Goal: Task Accomplishment & Management: Complete application form

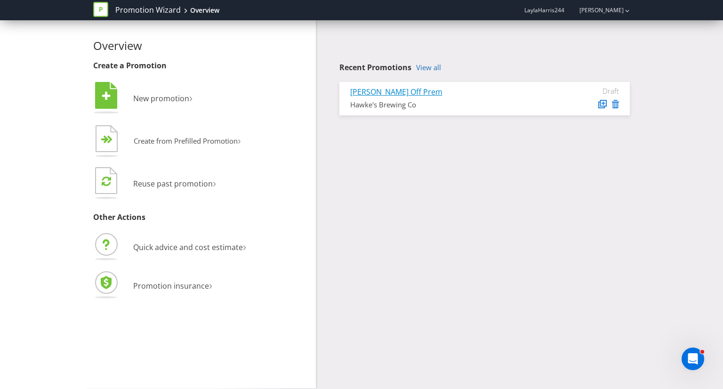
click at [382, 93] on link "[PERSON_NAME] Off Prem" at bounding box center [396, 92] width 92 height 10
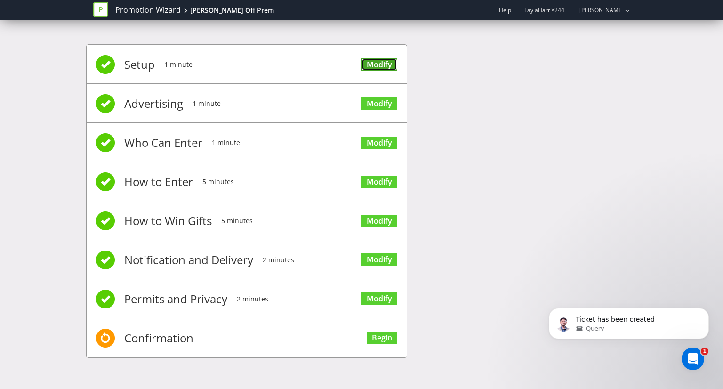
click at [375, 65] on link "Modify" at bounding box center [380, 64] width 36 height 13
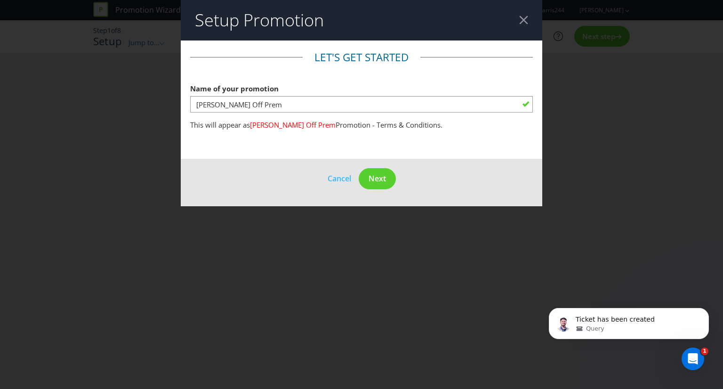
click at [527, 156] on main "Let's get started Name of your promotion [PERSON_NAME] Off Prem This will appea…" at bounding box center [362, 100] width 362 height 118
click at [373, 176] on span "Next" at bounding box center [377, 178] width 17 height 10
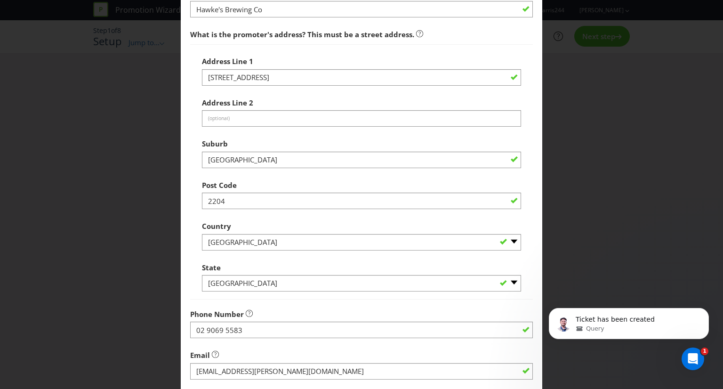
scroll to position [225, 0]
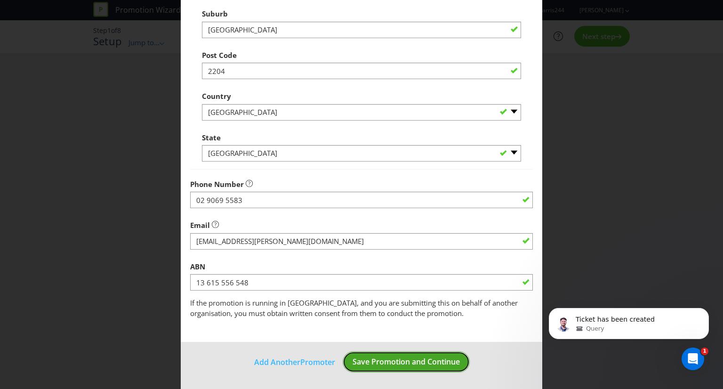
click at [384, 362] on span "Save Promotion and Continue" at bounding box center [406, 362] width 107 height 10
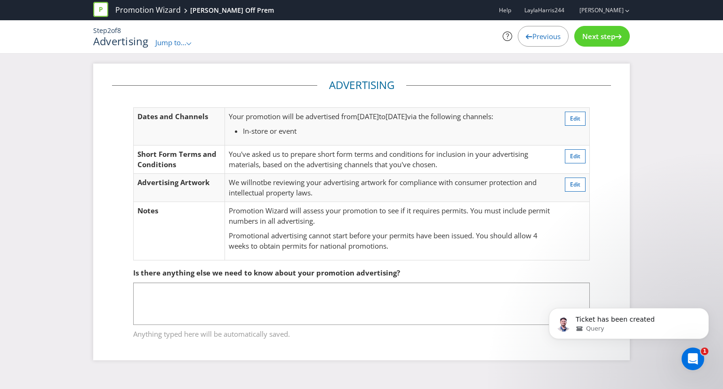
click at [586, 46] on div "Next step" at bounding box center [603, 36] width 56 height 21
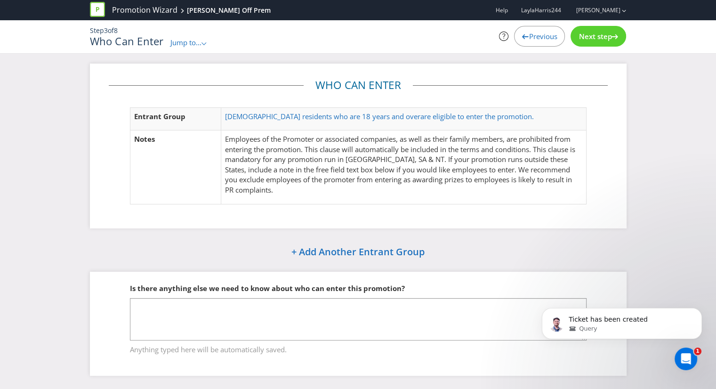
click at [586, 46] on div "Next step" at bounding box center [599, 36] width 56 height 21
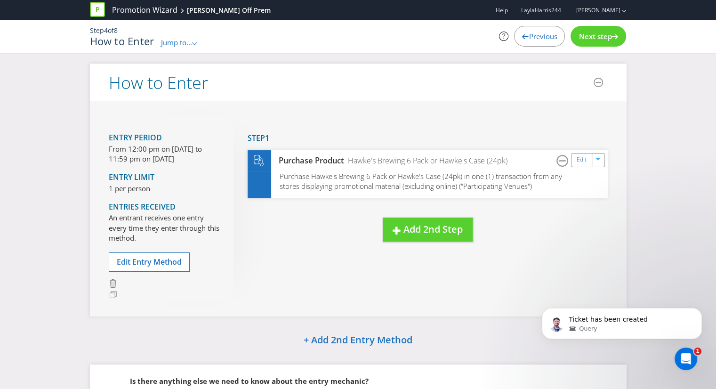
click at [586, 46] on div "Next step" at bounding box center [599, 36] width 56 height 21
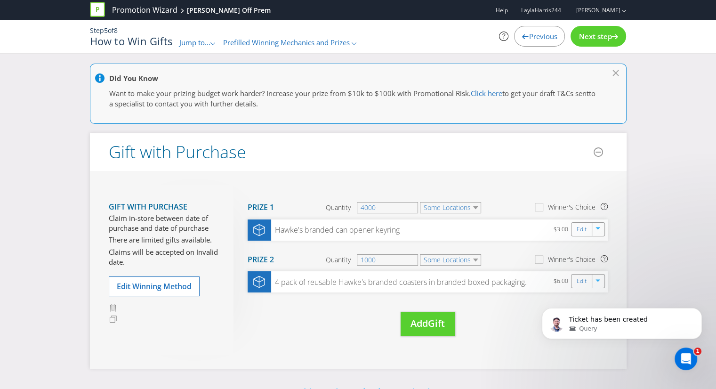
click at [586, 46] on div "Next step" at bounding box center [599, 36] width 56 height 21
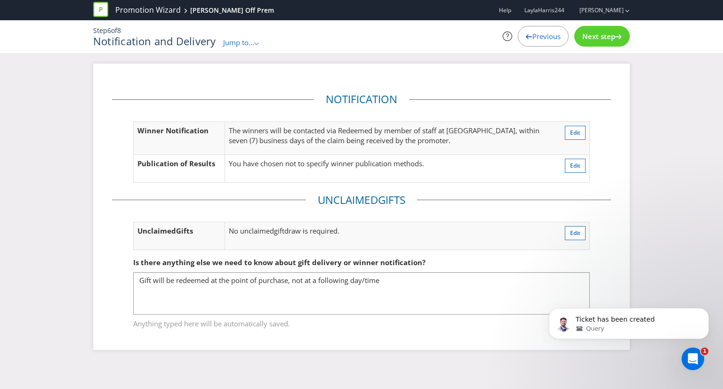
click at [586, 46] on div "Next step" at bounding box center [603, 36] width 56 height 21
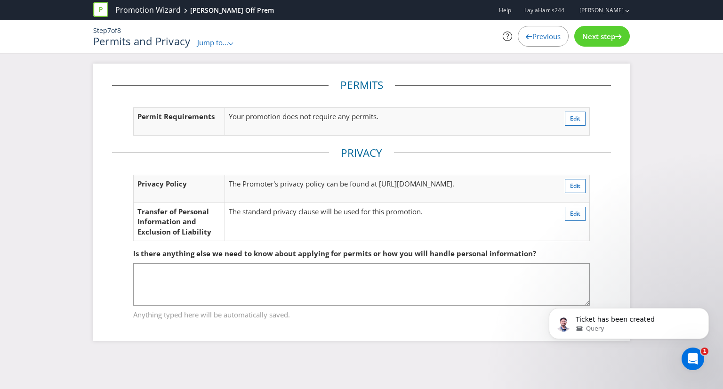
click at [537, 40] on span "Previous" at bounding box center [547, 36] width 28 height 9
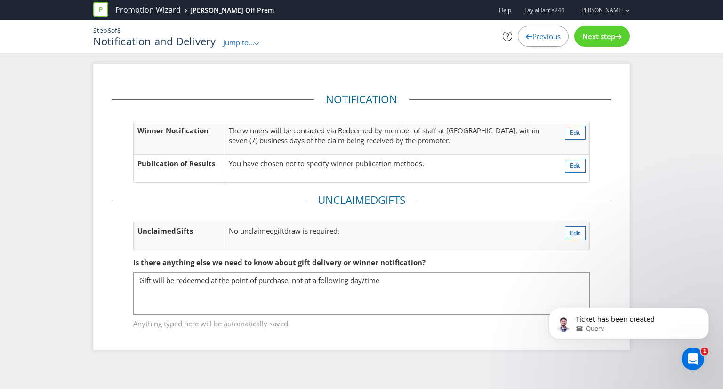
click at [537, 40] on span "Previous" at bounding box center [547, 36] width 28 height 9
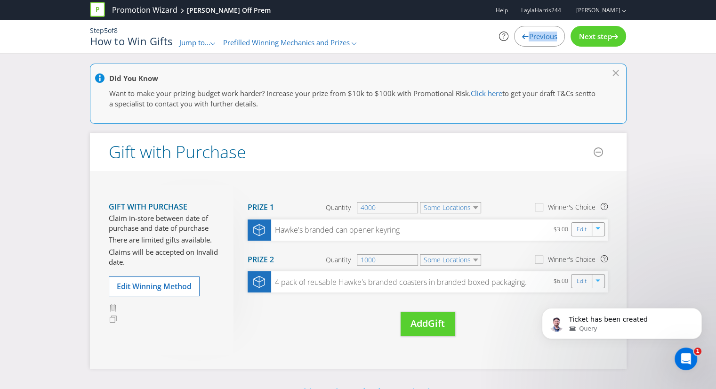
click at [537, 40] on span "Previous" at bounding box center [543, 36] width 28 height 9
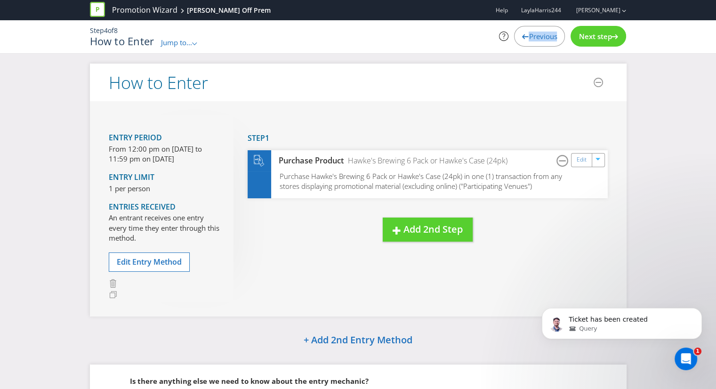
click at [537, 40] on span "Previous" at bounding box center [543, 36] width 28 height 9
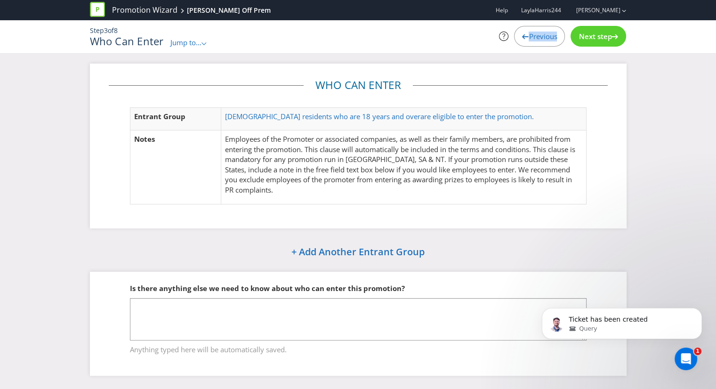
click at [537, 40] on span "Previous" at bounding box center [543, 36] width 28 height 9
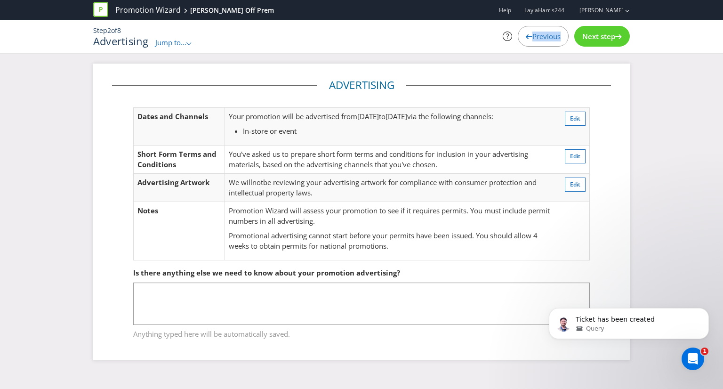
click at [537, 40] on span "Previous" at bounding box center [547, 36] width 28 height 9
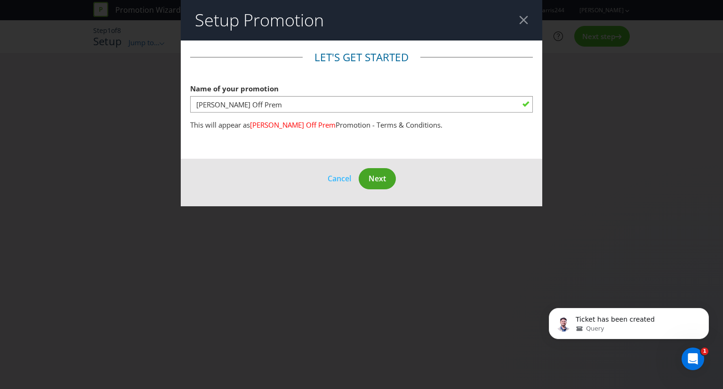
drag, startPoint x: 399, startPoint y: 175, endPoint x: 389, endPoint y: 181, distance: 11.9
click at [397, 177] on footer "Cancel Next" at bounding box center [362, 183] width 362 height 48
click at [389, 181] on button "Next" at bounding box center [377, 178] width 37 height 21
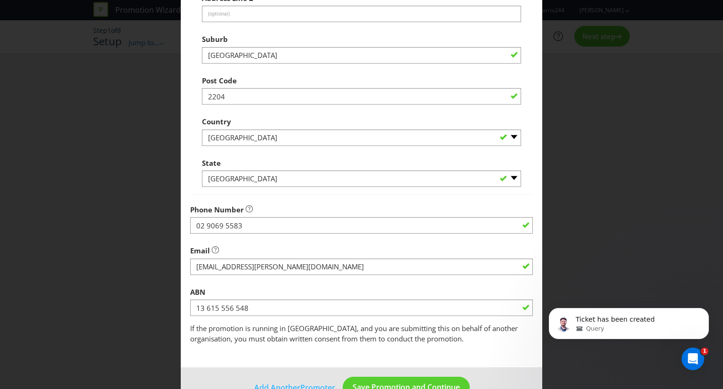
scroll to position [225, 0]
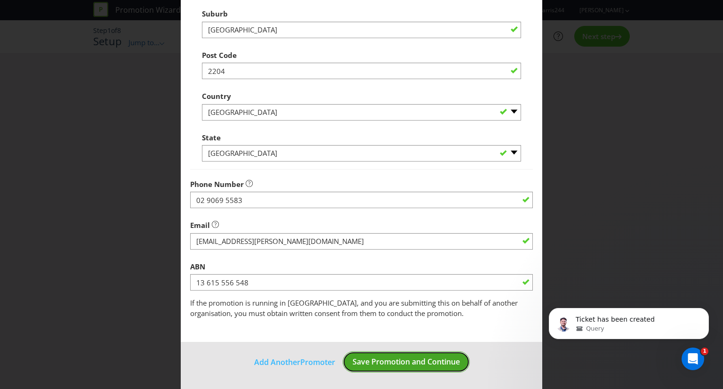
click at [402, 362] on span "Save Promotion and Continue" at bounding box center [406, 362] width 107 height 10
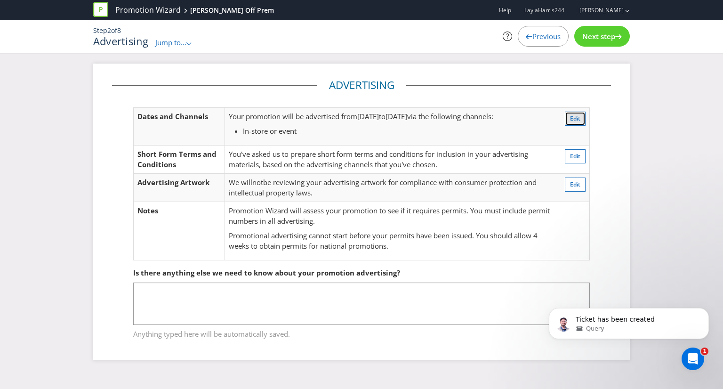
click at [567, 119] on button "Edit" at bounding box center [575, 119] width 21 height 14
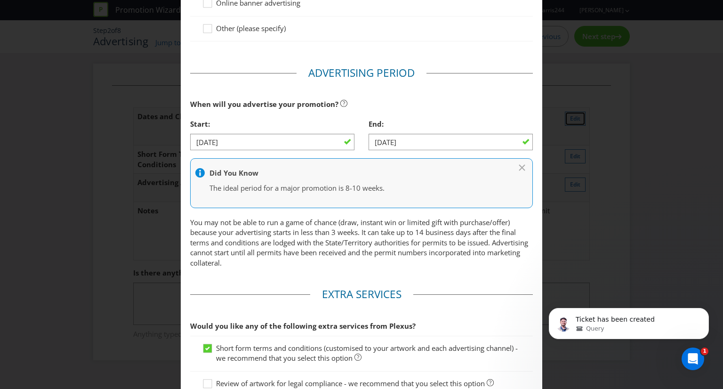
scroll to position [238, 0]
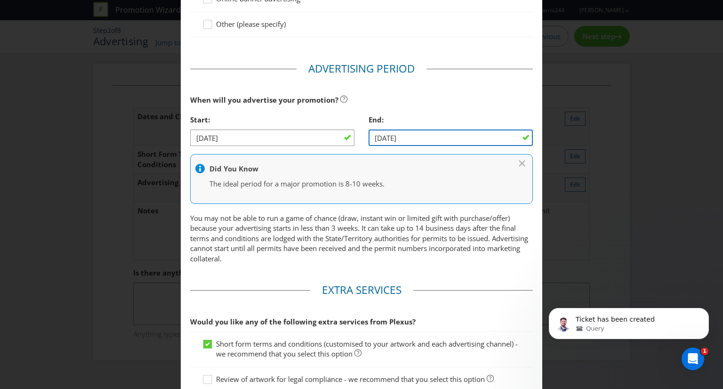
click at [392, 134] on input "[DATE]" at bounding box center [451, 138] width 164 height 16
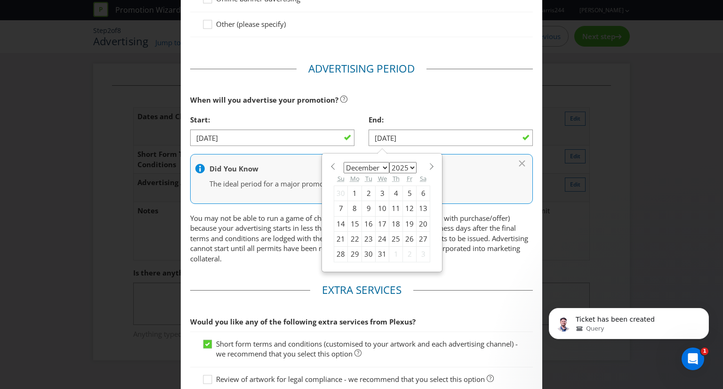
click at [428, 164] on span at bounding box center [431, 166] width 7 height 7
select select "0"
select select "2026"
click at [428, 164] on span at bounding box center [431, 166] width 7 height 7
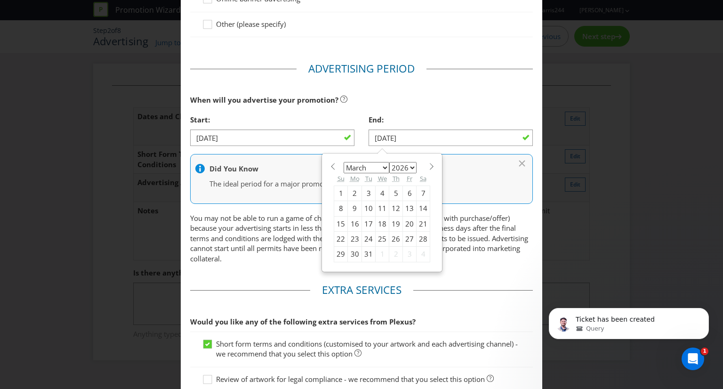
click at [428, 164] on span at bounding box center [431, 166] width 7 height 7
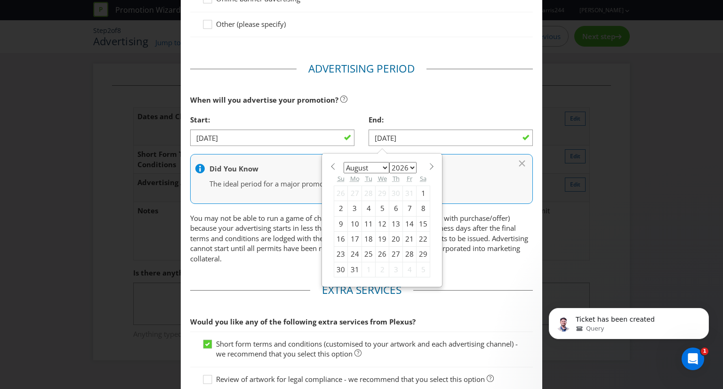
click at [334, 166] on section "January February March April May June July August September October November [D…" at bounding box center [382, 165] width 97 height 7
click at [329, 164] on span at bounding box center [332, 166] width 7 height 7
select select "5"
click at [362, 253] on div "30" at bounding box center [369, 254] width 14 height 15
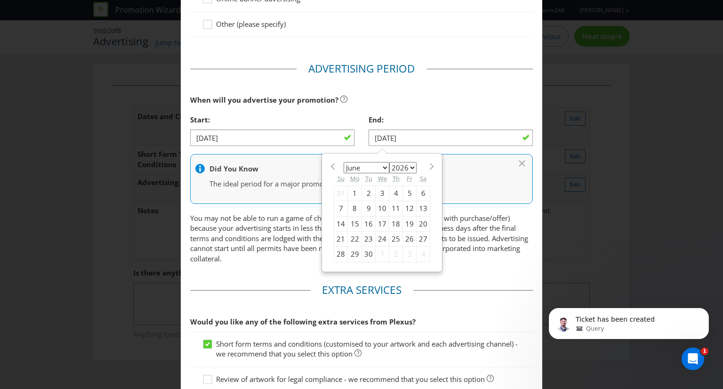
type input "[DATE]"
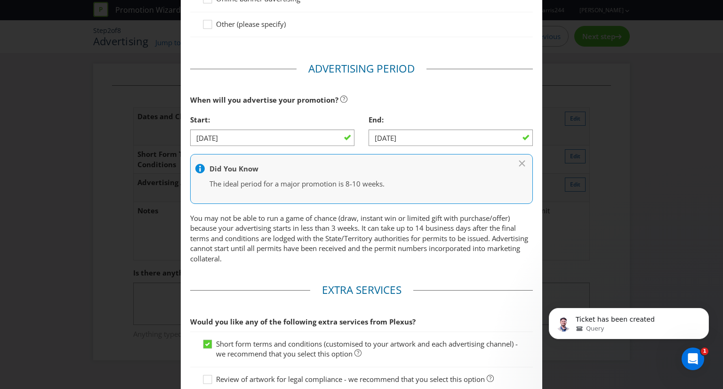
click at [534, 224] on main "Advertising Methods How will your promotion be advertised? Website or eDM Socia…" at bounding box center [362, 125] width 362 height 644
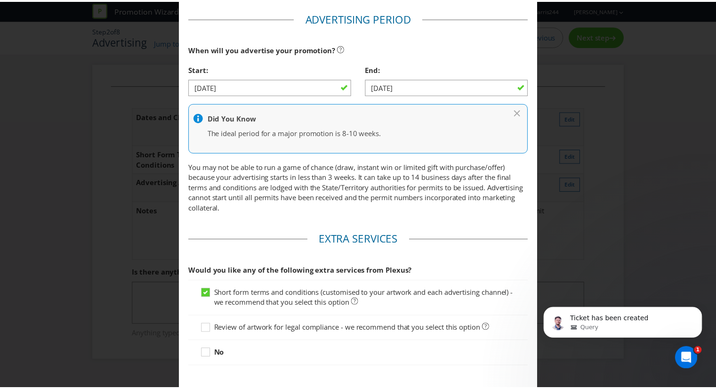
scroll to position [341, 0]
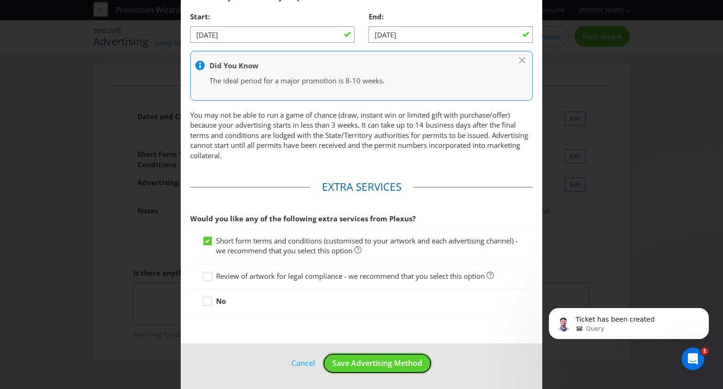
click at [377, 360] on span "Save Advertising Method" at bounding box center [377, 363] width 90 height 10
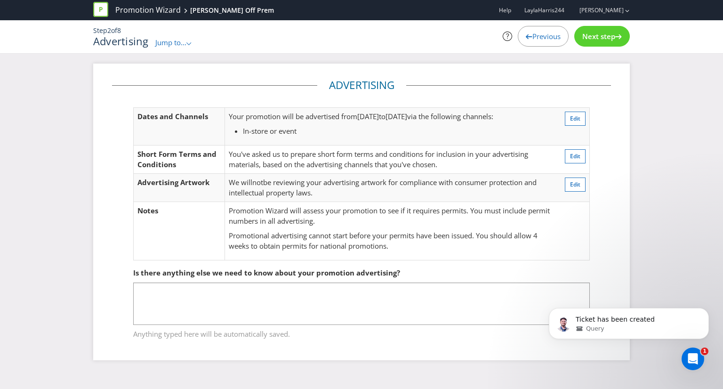
click at [620, 40] on div "Next step" at bounding box center [603, 36] width 56 height 21
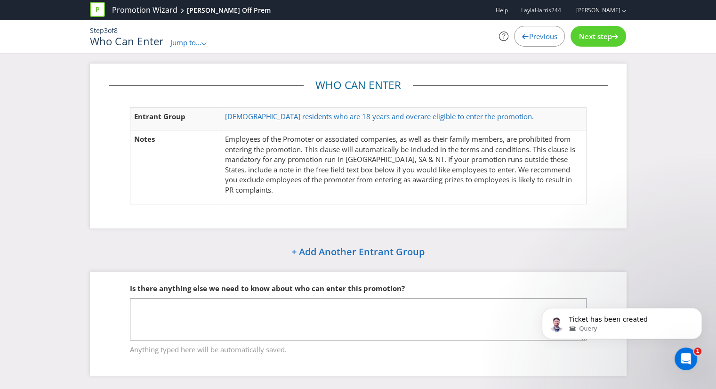
click at [620, 40] on div "Next step" at bounding box center [599, 36] width 56 height 21
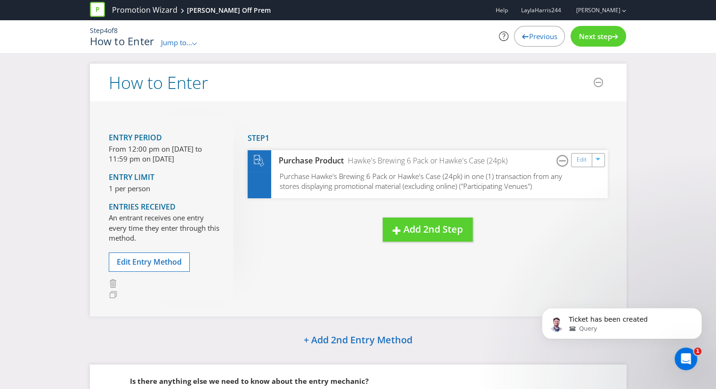
click at [617, 38] on icon at bounding box center [615, 36] width 7 height 5
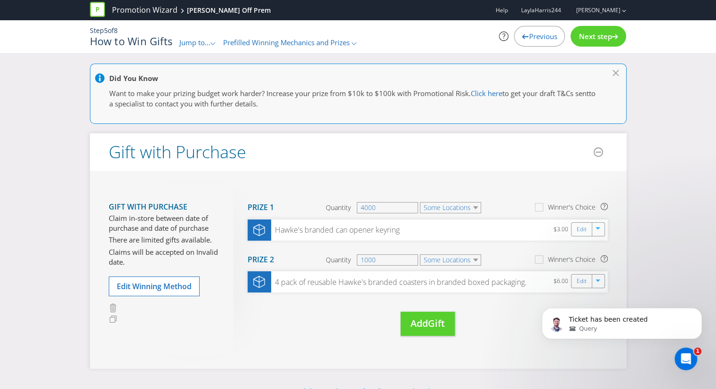
click at [617, 38] on icon at bounding box center [615, 36] width 7 height 5
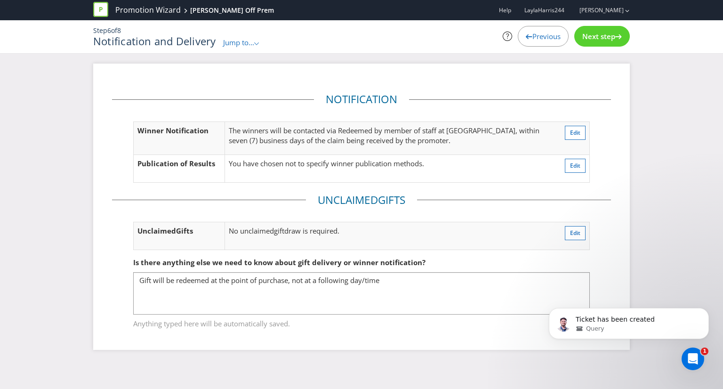
click at [617, 38] on icon at bounding box center [619, 36] width 7 height 5
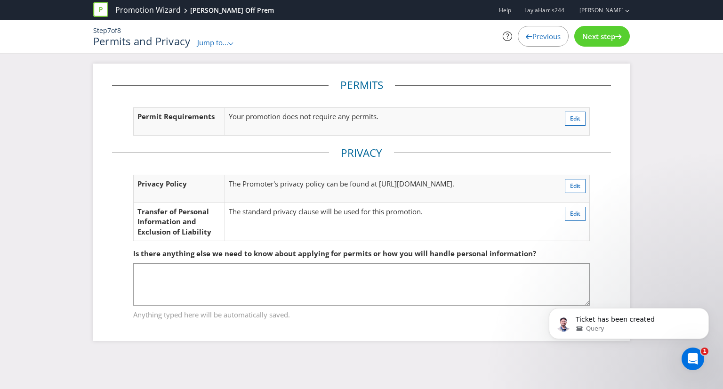
click at [617, 38] on icon at bounding box center [619, 36] width 7 height 5
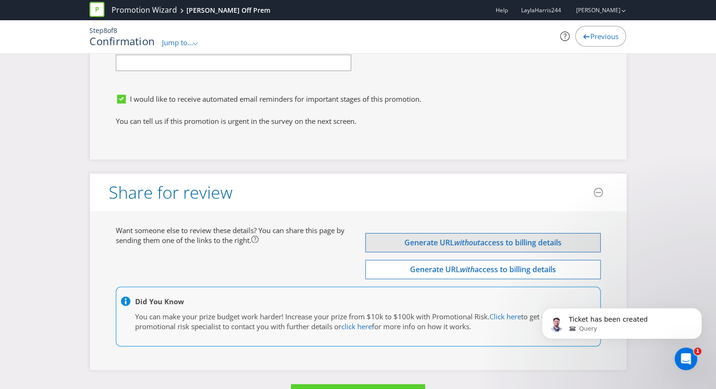
scroll to position [2737, 0]
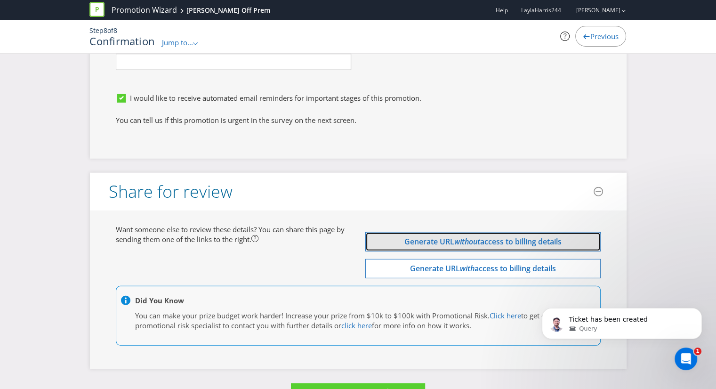
click at [508, 236] on span "access to billing details" at bounding box center [520, 241] width 81 height 10
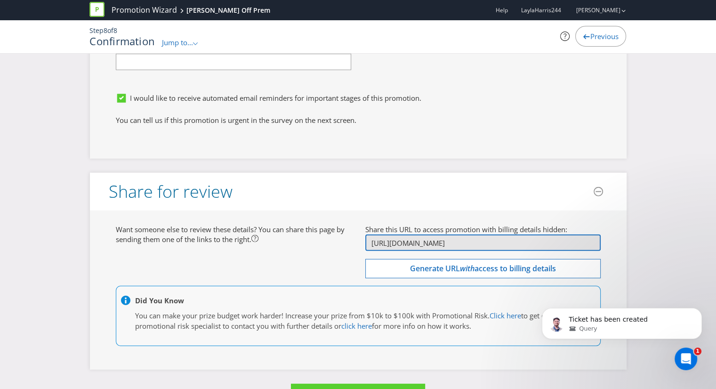
click at [508, 235] on input "[URL][DOMAIN_NAME]" at bounding box center [482, 243] width 235 height 16
click at [437, 115] on div "You can tell us if this promotion is urgent in the survey on the next screen." at bounding box center [358, 122] width 499 height 15
